Goal: Download file/media

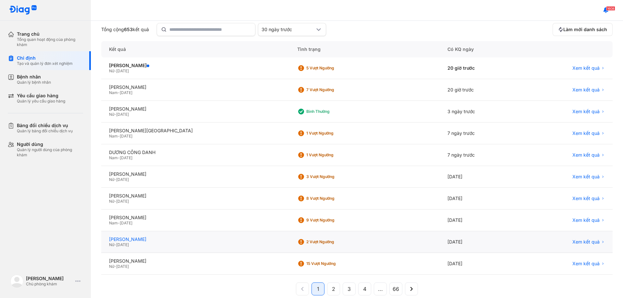
scroll to position [62, 0]
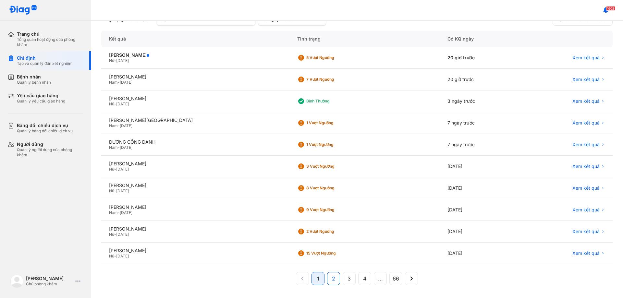
click at [332, 281] on span "2" at bounding box center [333, 279] width 3 height 8
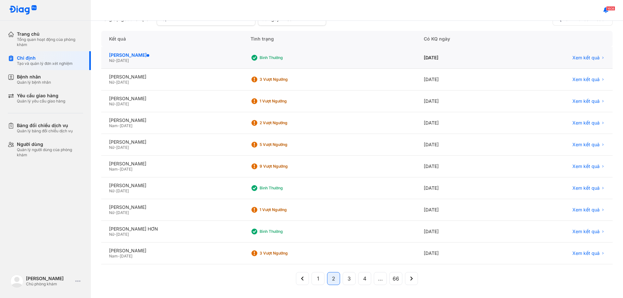
click at [158, 58] on div "[PERSON_NAME]" at bounding box center [172, 55] width 126 height 6
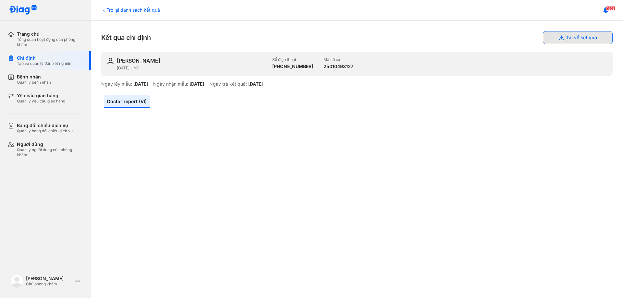
click at [561, 37] on button "Tải về kết quả" at bounding box center [578, 37] width 70 height 13
